Goal: Information Seeking & Learning: Check status

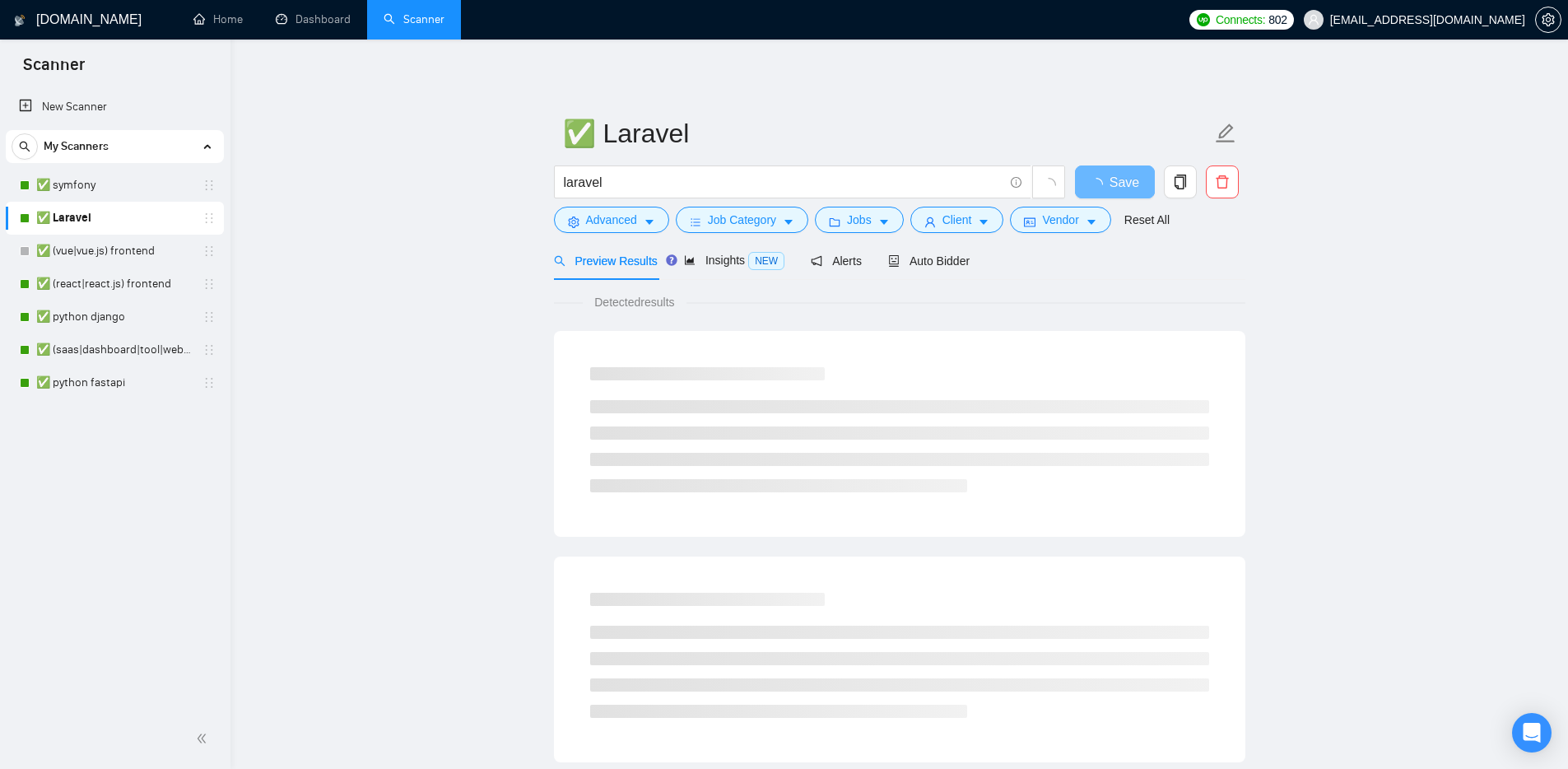
click at [444, 218] on main "✅ Laravel laravel Save Advanced Job Category Jobs Client Vendor Reset All Previ…" at bounding box center [899, 753] width 1285 height 1374
click at [322, 13] on link "Dashboard" at bounding box center [313, 19] width 75 height 14
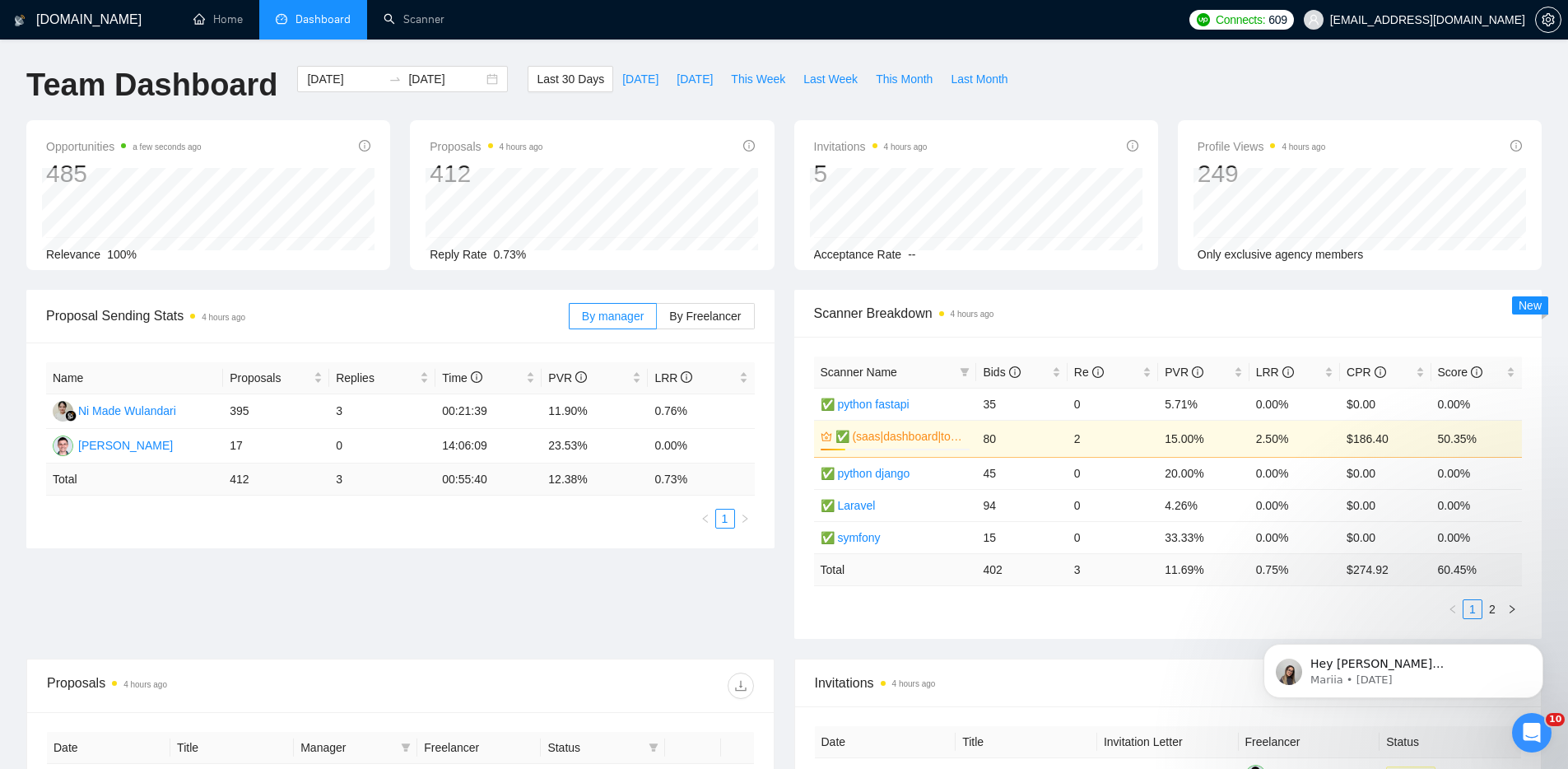
click at [709, 294] on div "By manager By Freelancer" at bounding box center [661, 317] width 186 height 53
click at [711, 300] on div "By manager By Freelancer" at bounding box center [661, 317] width 186 height 53
click at [715, 308] on label "By Freelancer" at bounding box center [705, 316] width 97 height 26
click at [657, 320] on input "By Freelancer" at bounding box center [657, 320] width 0 height 0
drag, startPoint x: 207, startPoint y: 451, endPoint x: 558, endPoint y: 441, distance: 351.1
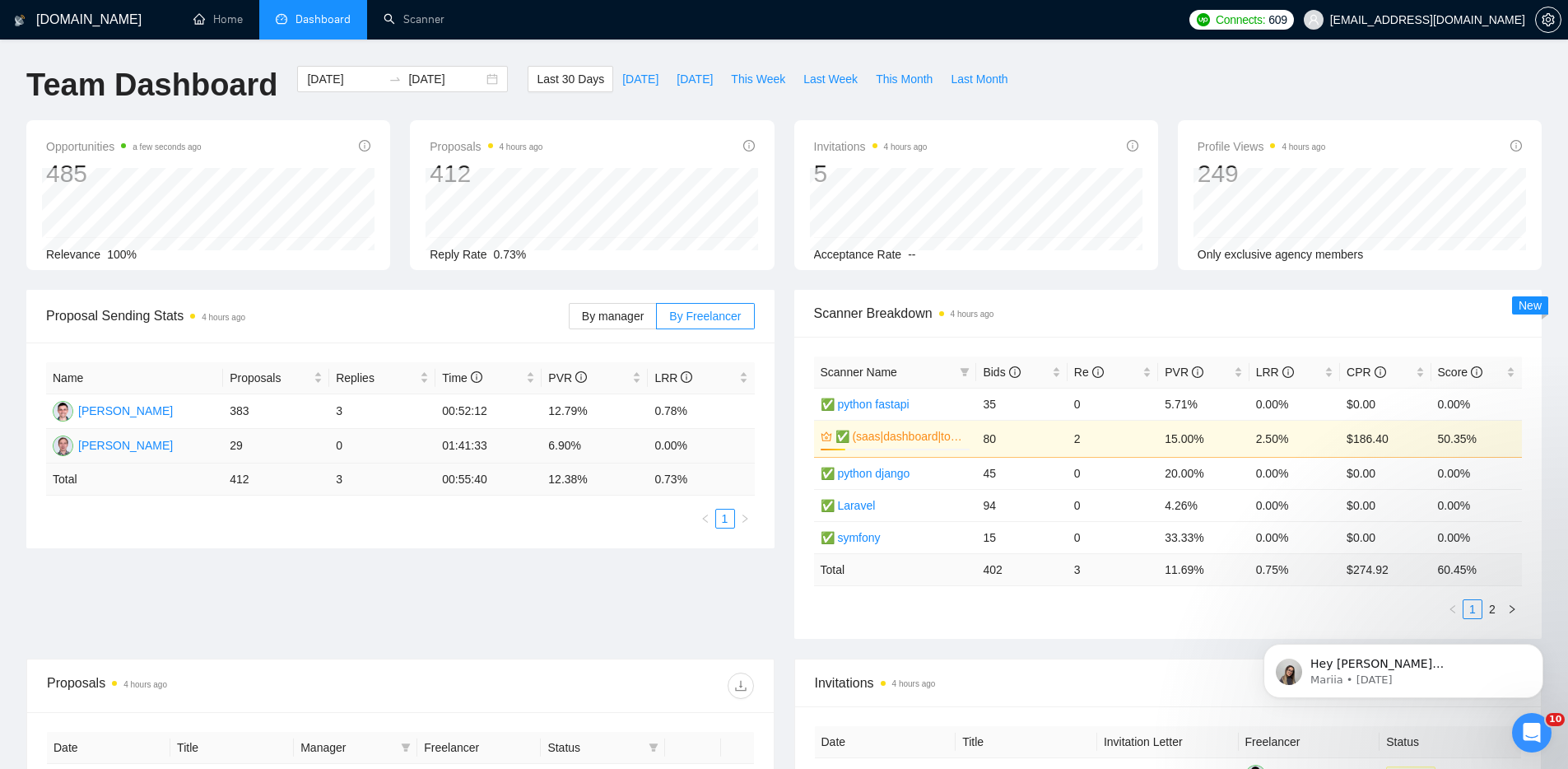
click at [459, 438] on tr "[PERSON_NAME] 29 0 01:41:33 6.90% 0.00%" at bounding box center [400, 447] width 709 height 35
click at [609, 446] on td "6.90%" at bounding box center [595, 447] width 106 height 35
drag, startPoint x: 524, startPoint y: 443, endPoint x: 741, endPoint y: 440, distance: 217.0
click at [651, 449] on tr "[PERSON_NAME] 29 0 01:41:33 6.90% 0.00%" at bounding box center [400, 447] width 709 height 35
drag, startPoint x: 742, startPoint y: 440, endPoint x: 343, endPoint y: 433, distance: 399.1
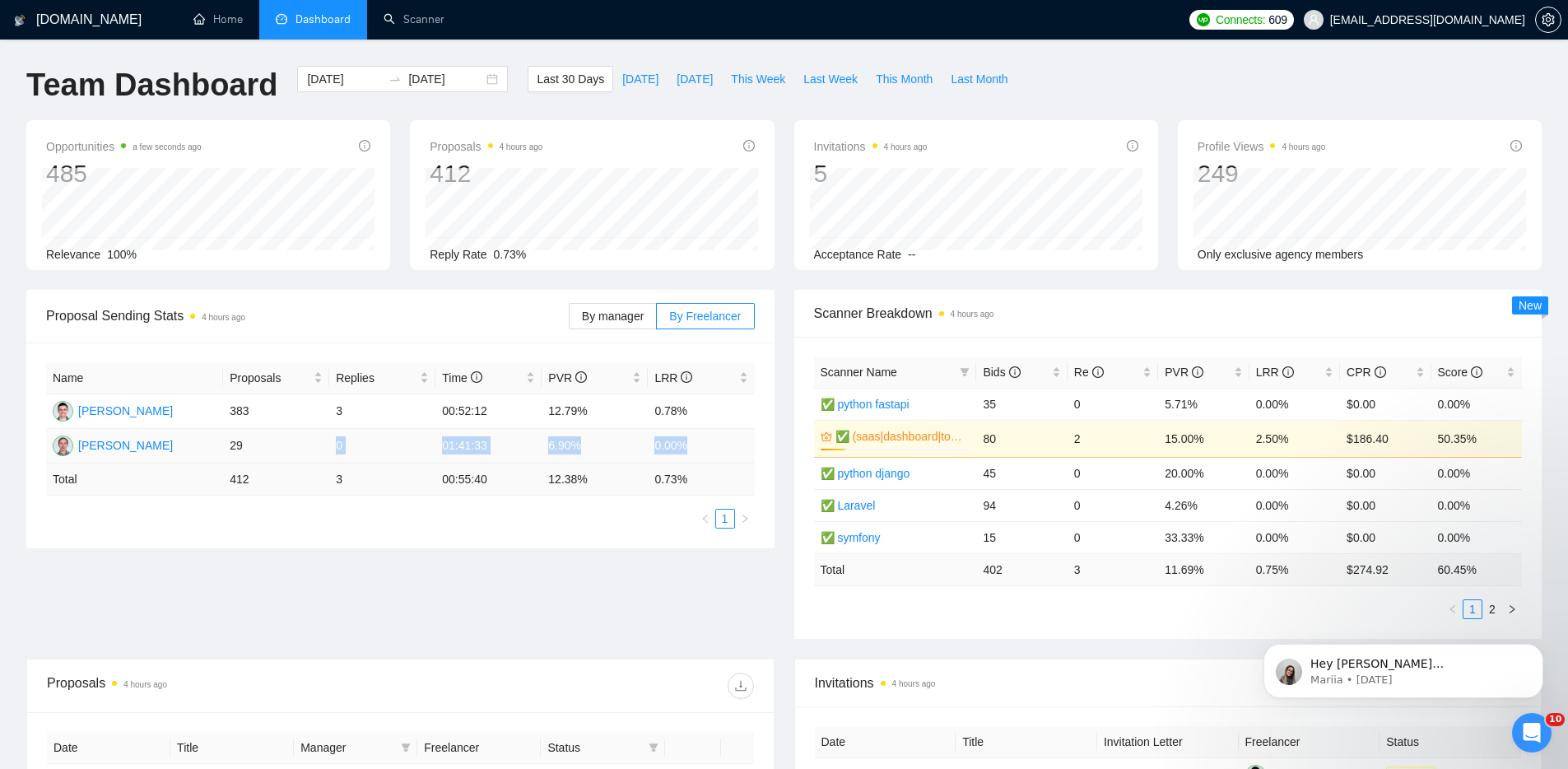
click at [346, 433] on tr "[PERSON_NAME] 29 0 01:41:33 6.90% 0.00%" at bounding box center [400, 447] width 709 height 35
drag, startPoint x: 536, startPoint y: 450, endPoint x: 699, endPoint y: 443, distance: 163.2
click at [599, 442] on tr "[PERSON_NAME] 29 0 01:41:33 6.90% 0.00%" at bounding box center [400, 447] width 709 height 35
click at [699, 443] on td "0.00%" at bounding box center [700, 447] width 106 height 35
click at [765, 79] on span "This Week" at bounding box center [759, 79] width 55 height 18
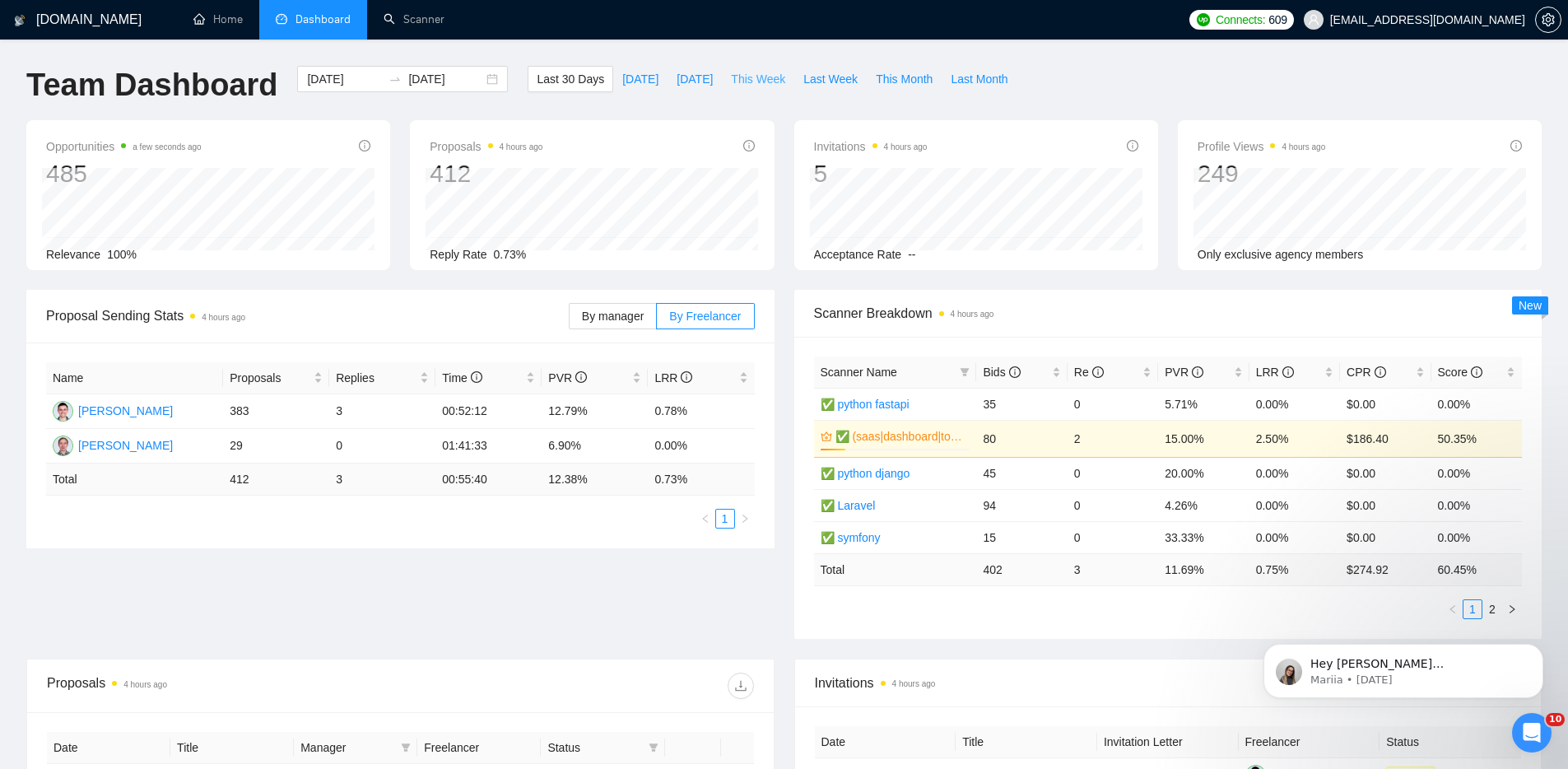
type input "[DATE]"
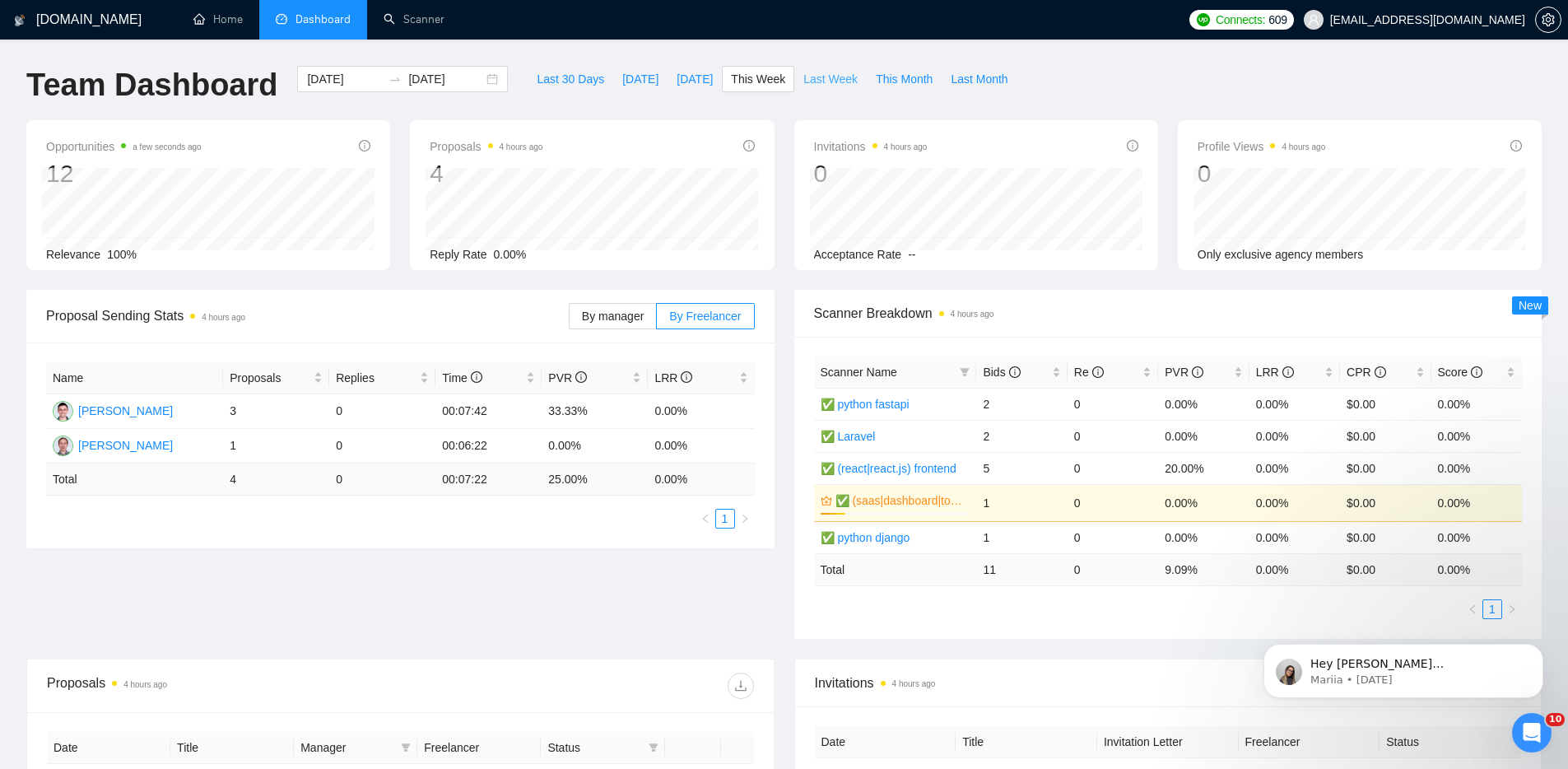
click at [811, 72] on span "Last Week" at bounding box center [830, 79] width 55 height 18
type input "[DATE]"
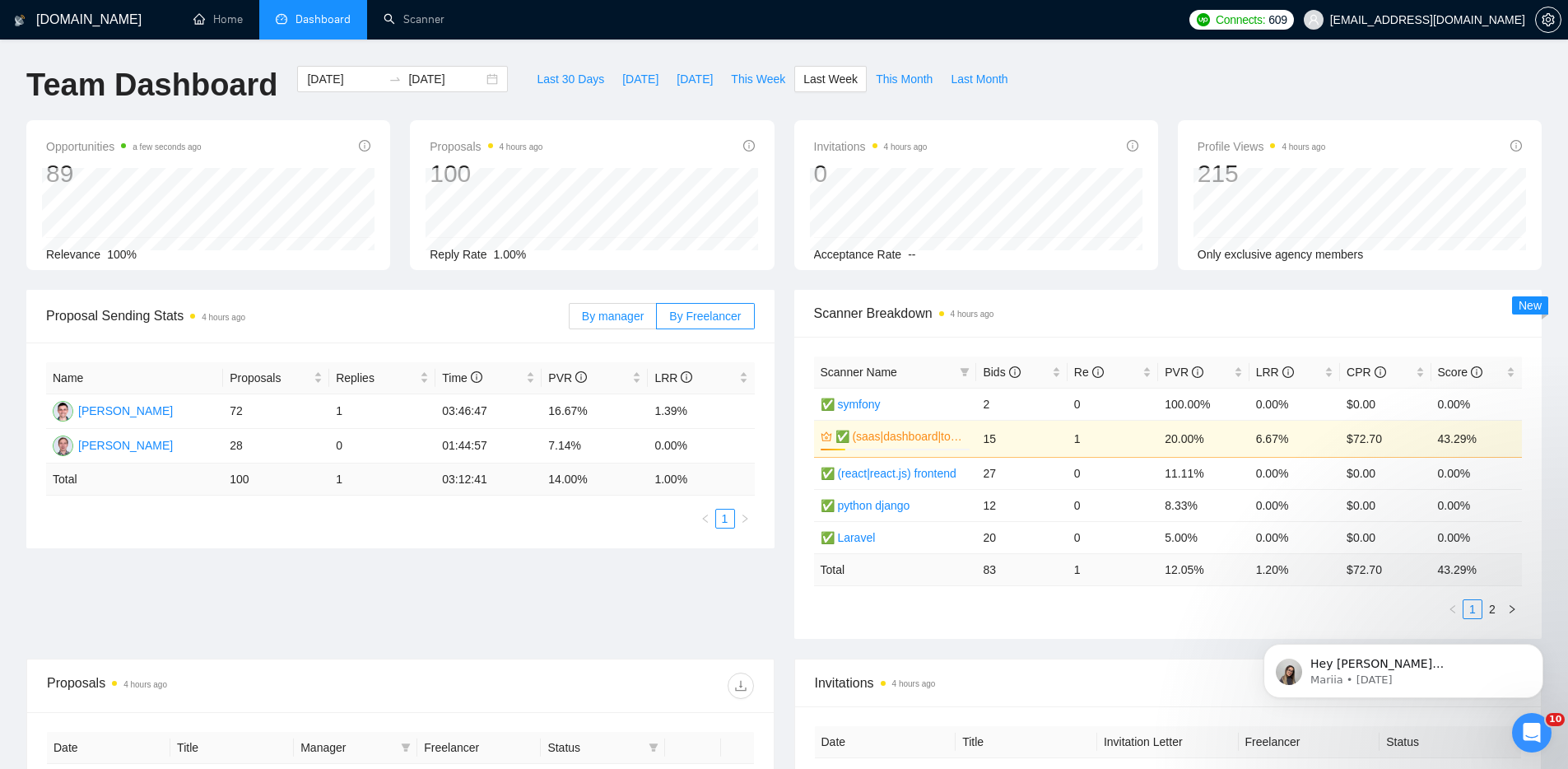
click at [611, 310] on span "By manager" at bounding box center [613, 316] width 62 height 13
click at [569, 320] on input "By manager" at bounding box center [569, 320] width 0 height 0
drag, startPoint x: 266, startPoint y: 444, endPoint x: 484, endPoint y: 448, distance: 218.0
click at [483, 448] on tr "[PERSON_NAME] 17 0 14:06:09 23.53% 0.00%" at bounding box center [400, 447] width 709 height 35
drag, startPoint x: 489, startPoint y: 448, endPoint x: 695, endPoint y: 459, distance: 206.3
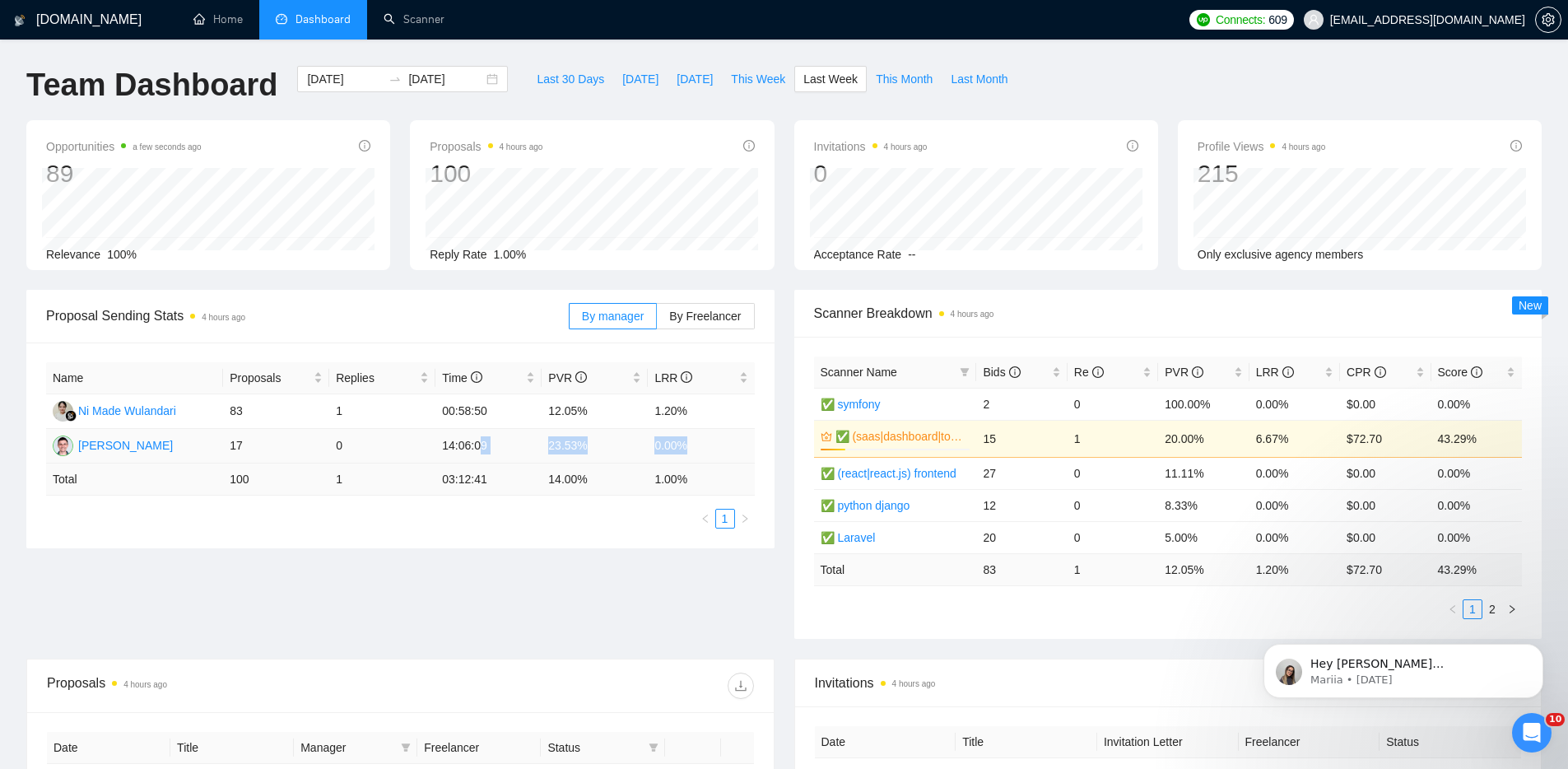
click at [695, 459] on tr "[PERSON_NAME] 17 0 14:06:09 23.53% 0.00%" at bounding box center [400, 447] width 709 height 35
drag, startPoint x: 703, startPoint y: 450, endPoint x: 427, endPoint y: 443, distance: 276.1
click at [427, 443] on tr "[PERSON_NAME] 17 0 14:06:09 23.53% 0.00%" at bounding box center [400, 447] width 709 height 35
click at [564, 442] on td "23.53%" at bounding box center [595, 447] width 106 height 35
drag, startPoint x: 551, startPoint y: 444, endPoint x: 578, endPoint y: 444, distance: 27.0
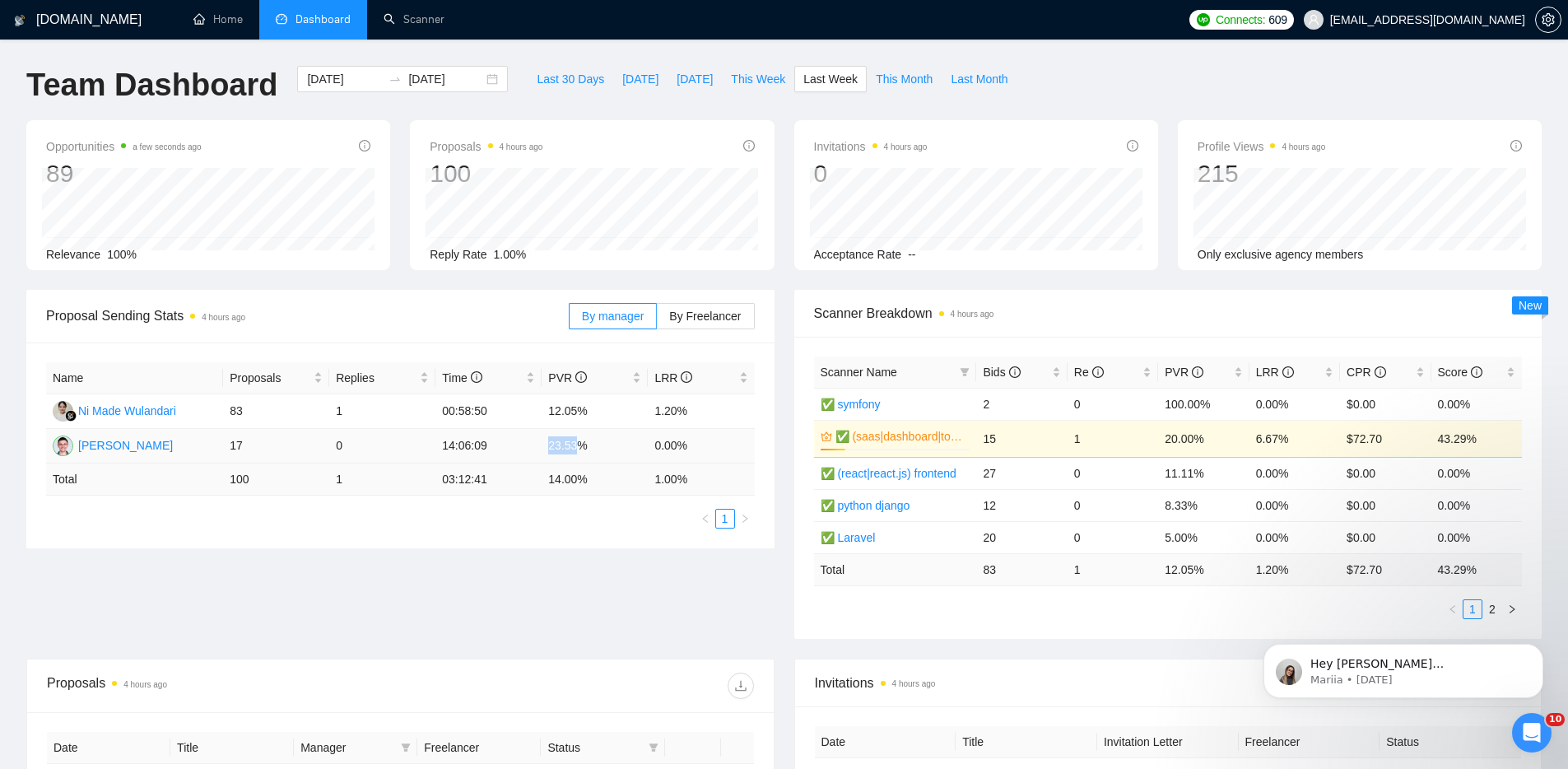
click at [578, 444] on td "23.53%" at bounding box center [595, 447] width 106 height 35
drag, startPoint x: 588, startPoint y: 446, endPoint x: 189, endPoint y: 439, distance: 399.1
click at [189, 439] on tr "[PERSON_NAME] 17 0 14:06:09 23.53% 0.00%" at bounding box center [400, 447] width 709 height 35
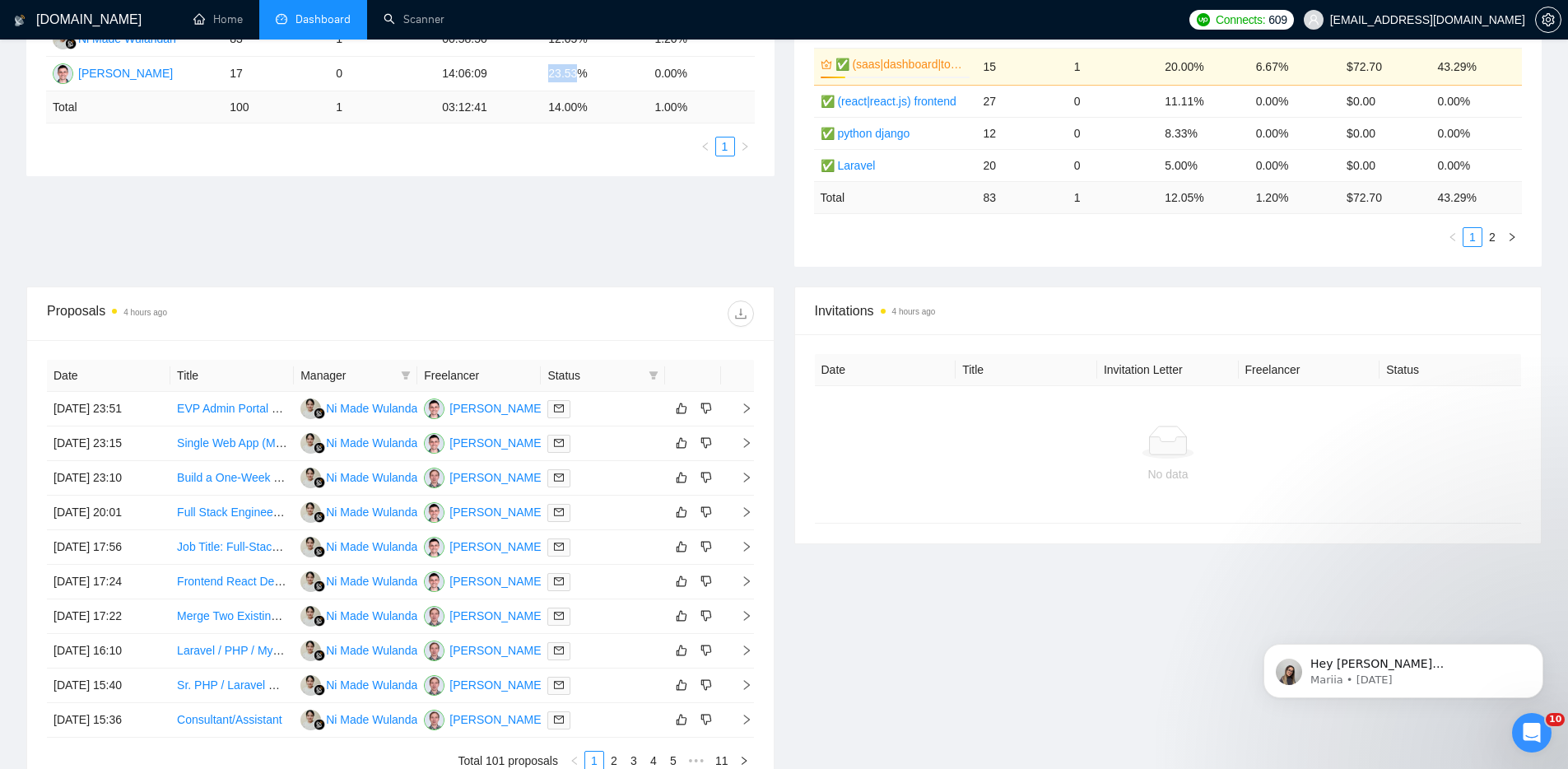
scroll to position [541, 0]
